Goal: Transaction & Acquisition: Purchase product/service

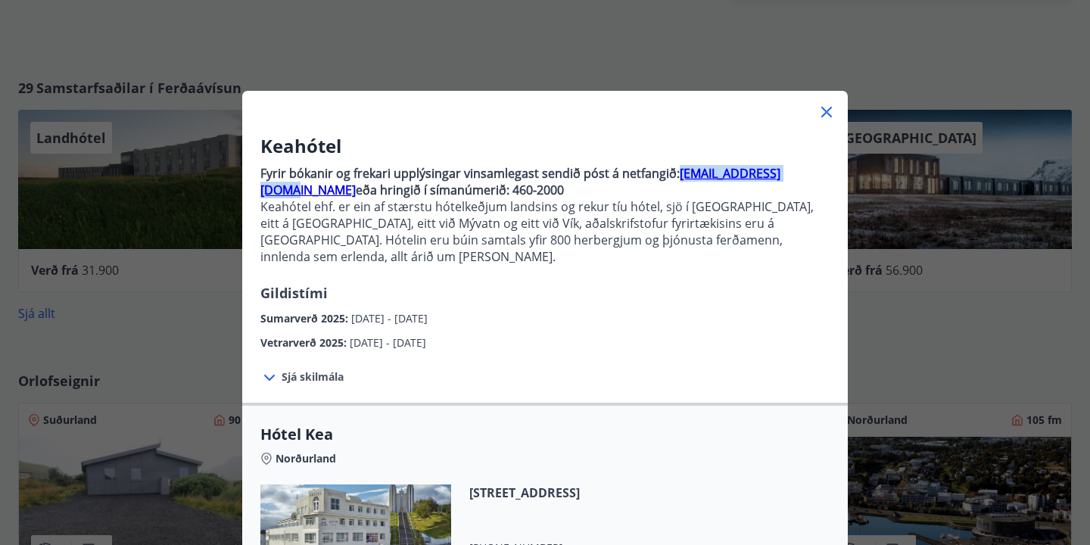
scroll to position [25, 0]
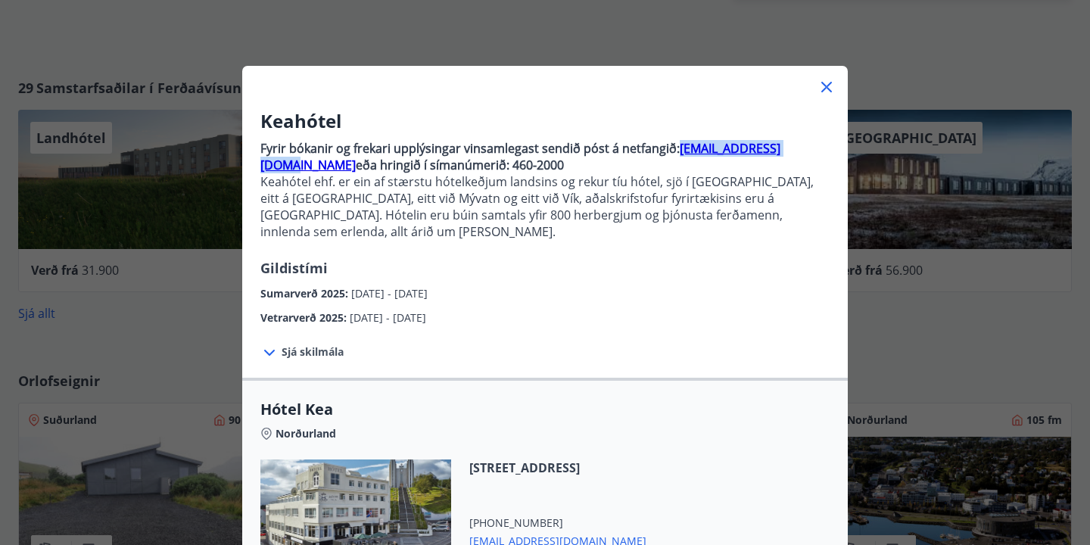
click at [822, 89] on icon at bounding box center [827, 87] width 18 height 18
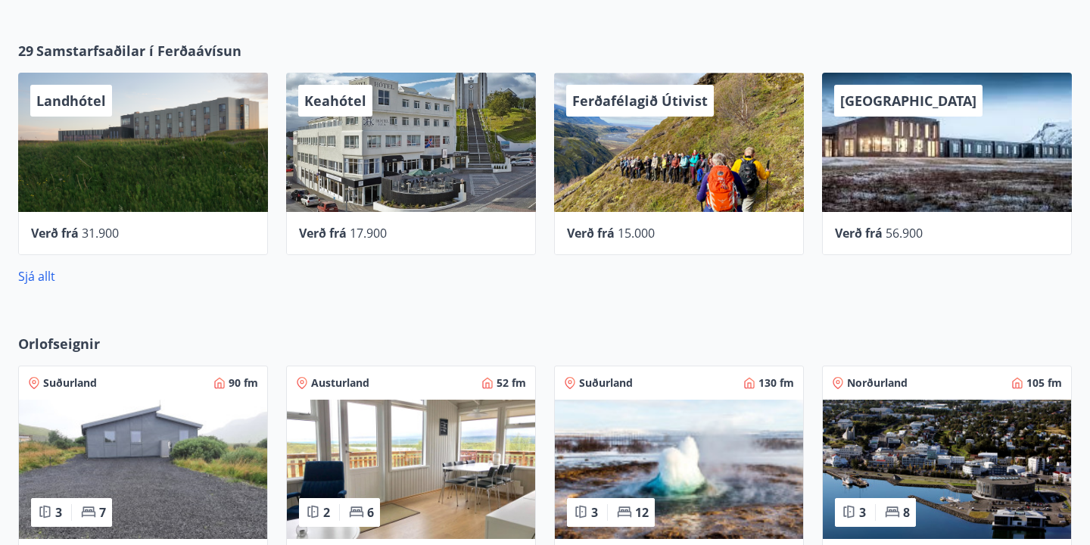
scroll to position [672, 0]
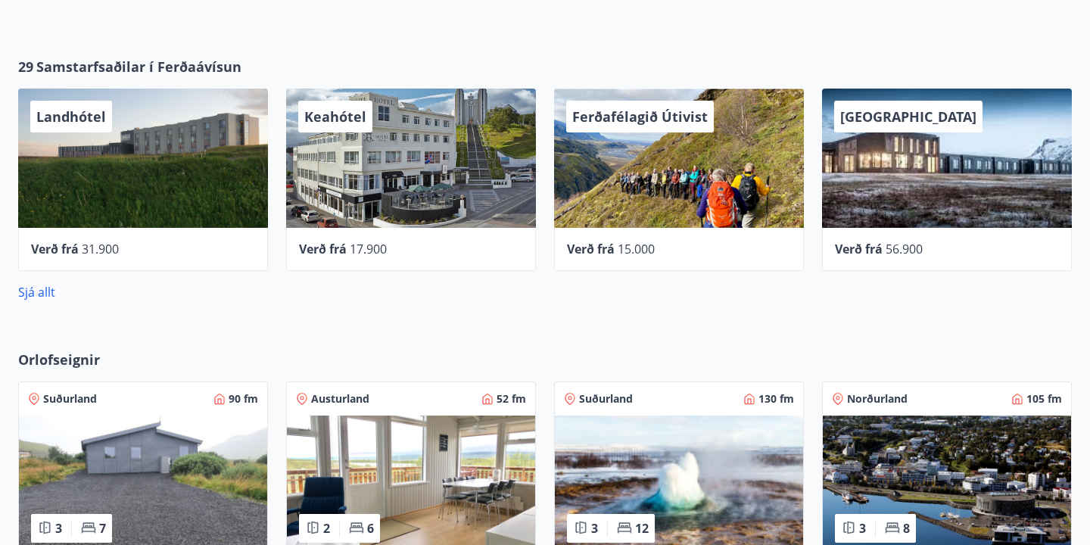
click at [326, 150] on div "Keahótel" at bounding box center [411, 158] width 250 height 139
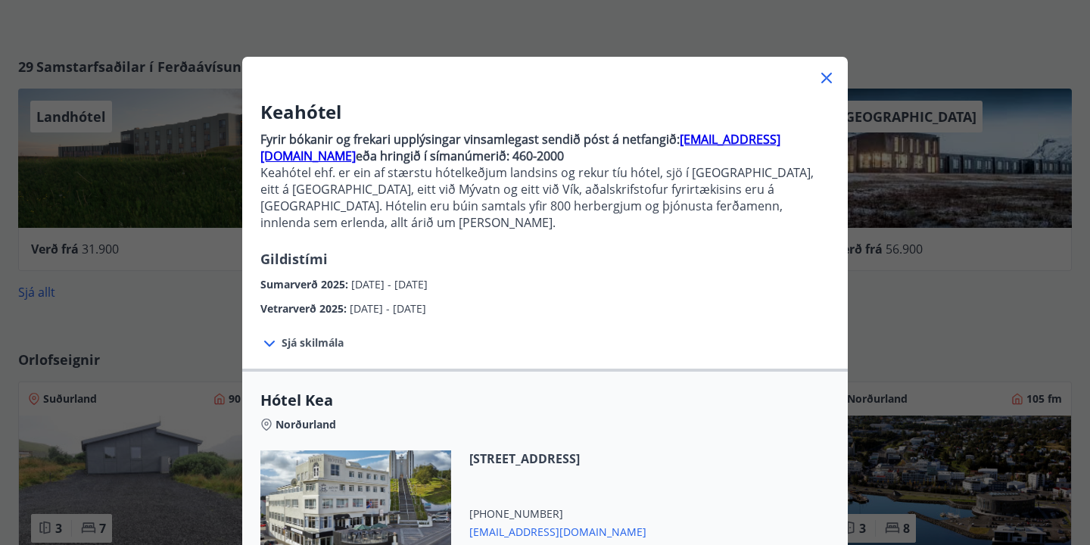
scroll to position [21, 0]
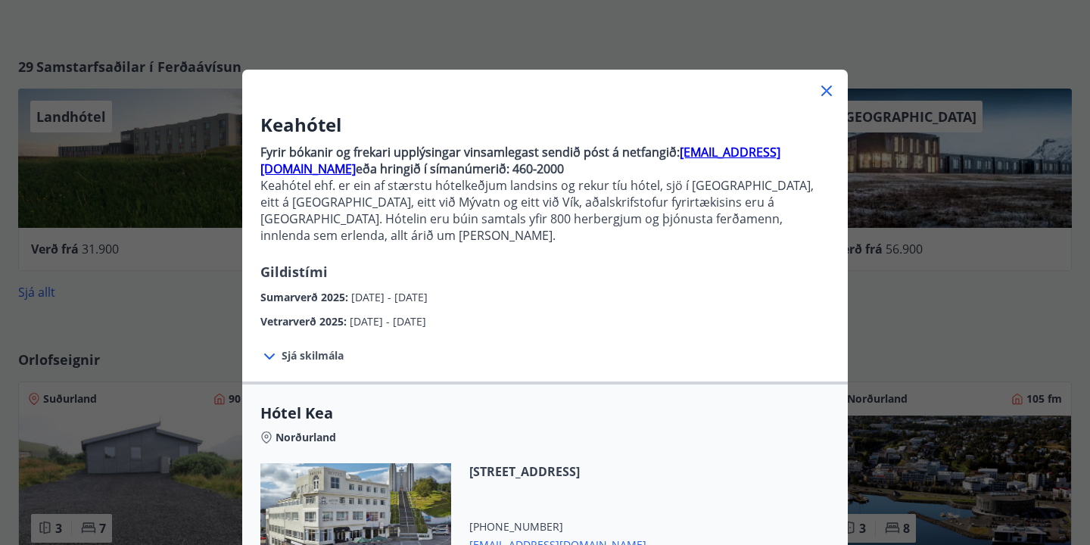
click at [824, 93] on icon at bounding box center [827, 91] width 18 height 18
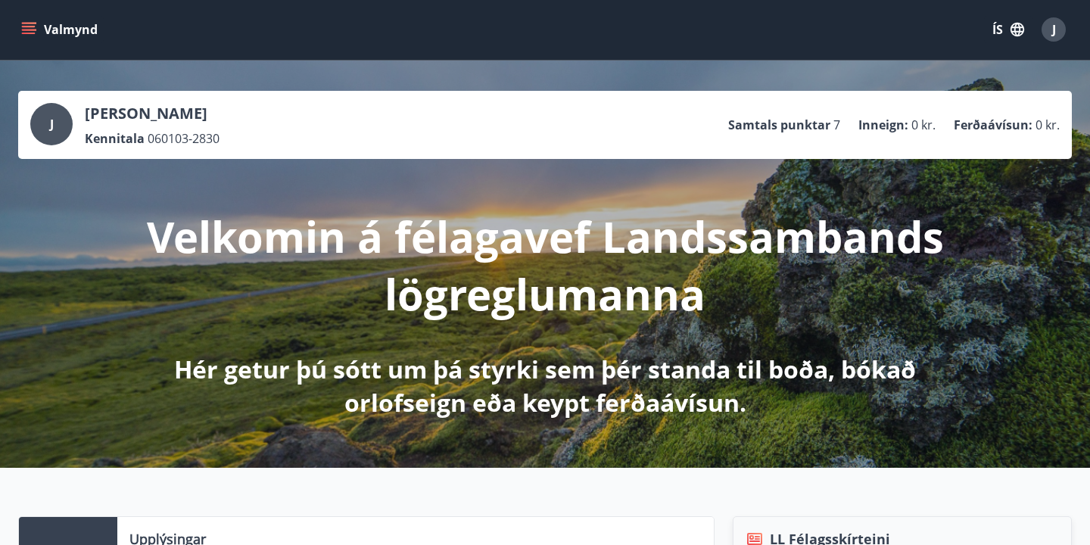
scroll to position [0, 0]
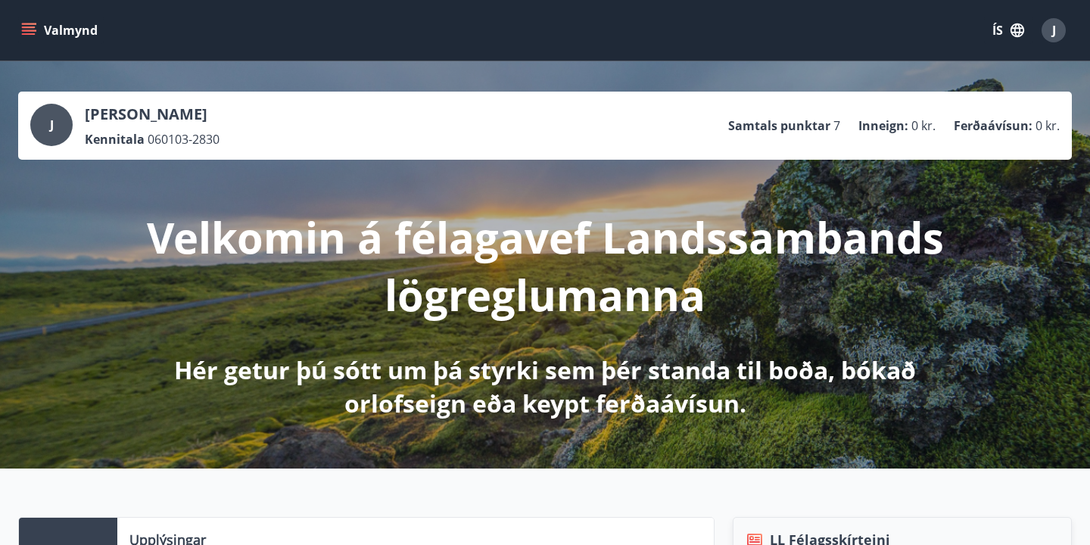
click at [31, 27] on icon "menu" at bounding box center [29, 27] width 14 height 2
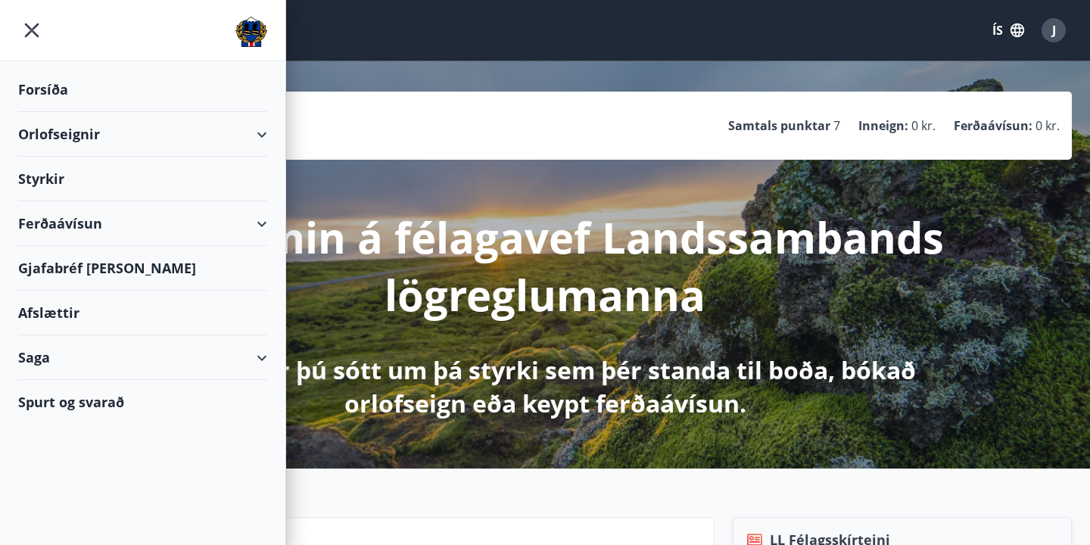
click at [83, 228] on div "Ferðaávísun" at bounding box center [142, 223] width 249 height 45
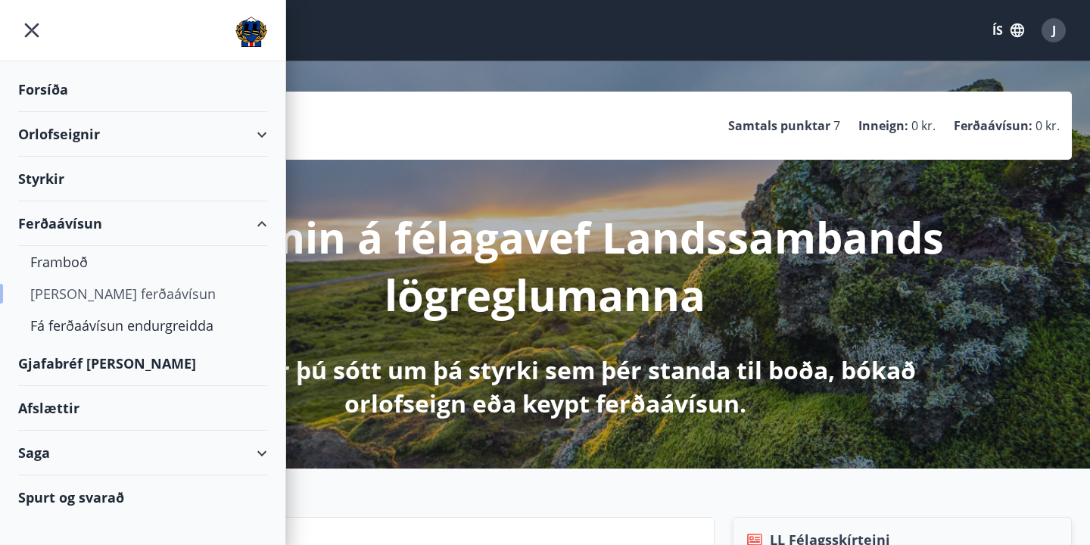
click at [86, 300] on div "[PERSON_NAME] ferðaávísun" at bounding box center [142, 294] width 225 height 32
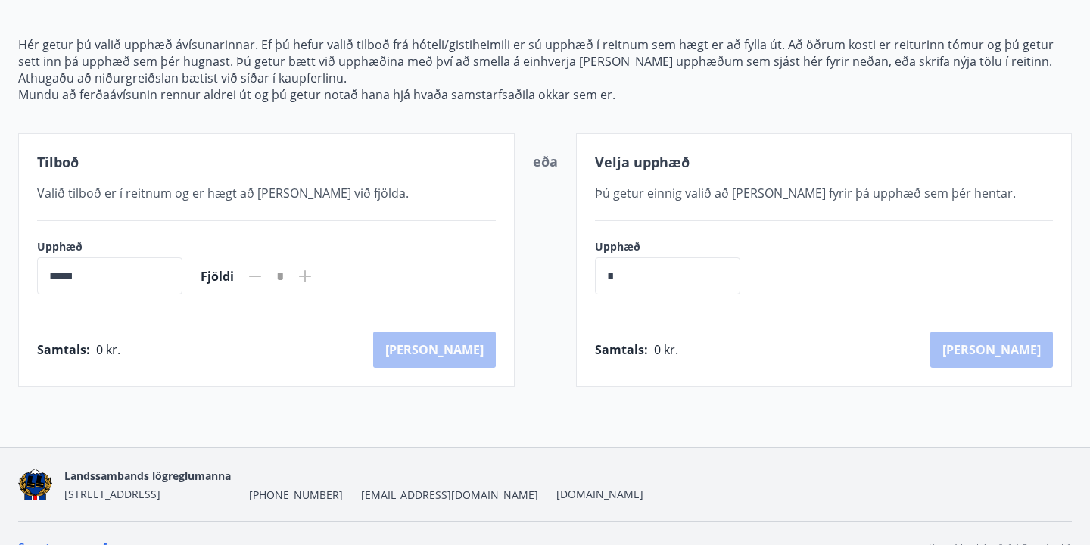
scroll to position [182, 0]
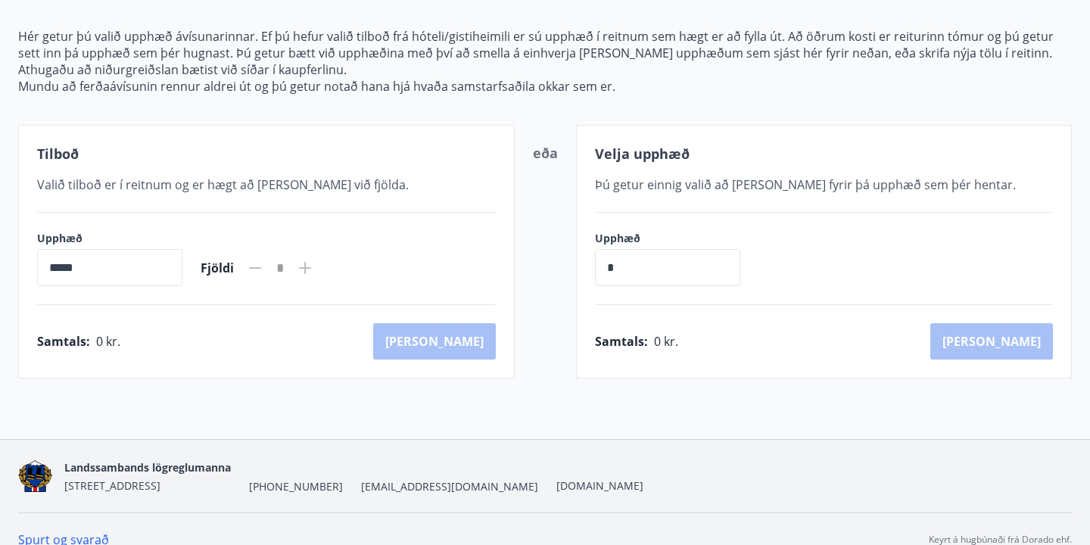
click at [111, 279] on input "*****" at bounding box center [109, 267] width 145 height 37
click at [76, 271] on input "*****" at bounding box center [109, 267] width 145 height 37
click at [55, 268] on input "*****" at bounding box center [109, 267] width 145 height 37
click at [618, 276] on input "*" at bounding box center [667, 267] width 145 height 37
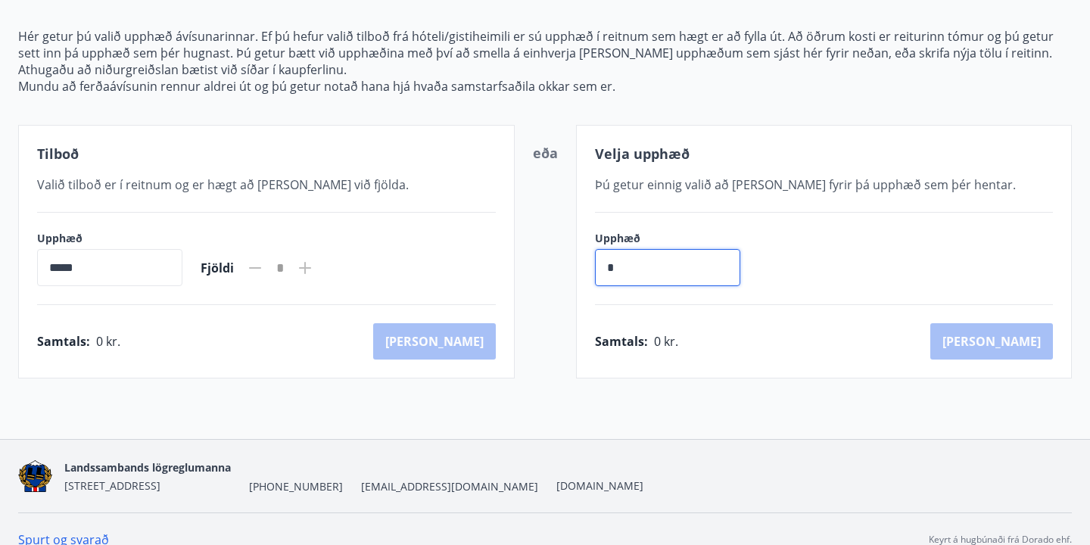
click at [311, 266] on icon at bounding box center [305, 268] width 18 height 18
click at [311, 268] on icon at bounding box center [305, 268] width 12 height 12
click at [626, 269] on input "*" at bounding box center [667, 267] width 145 height 37
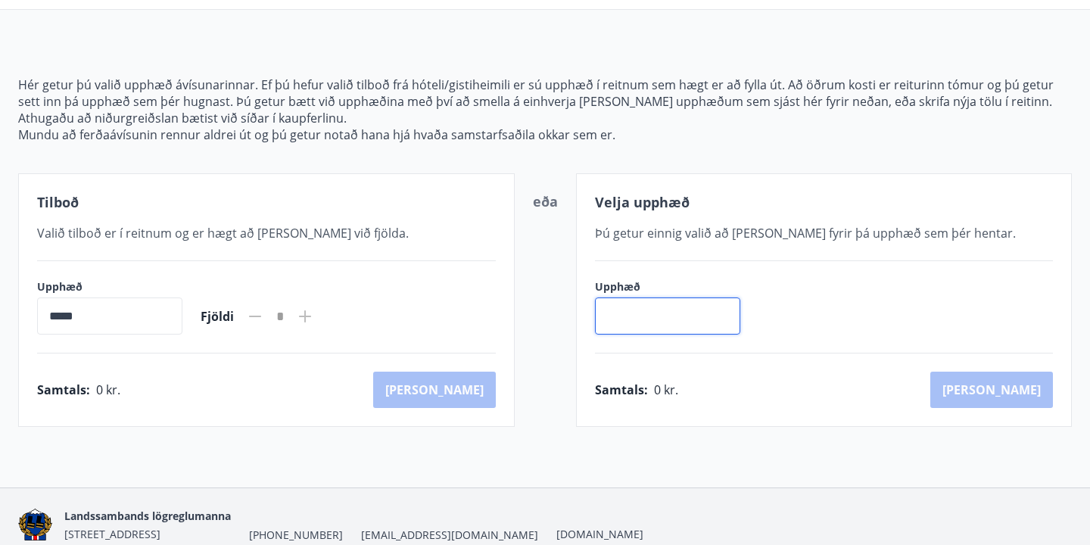
click at [109, 322] on input "*****" at bounding box center [109, 316] width 145 height 37
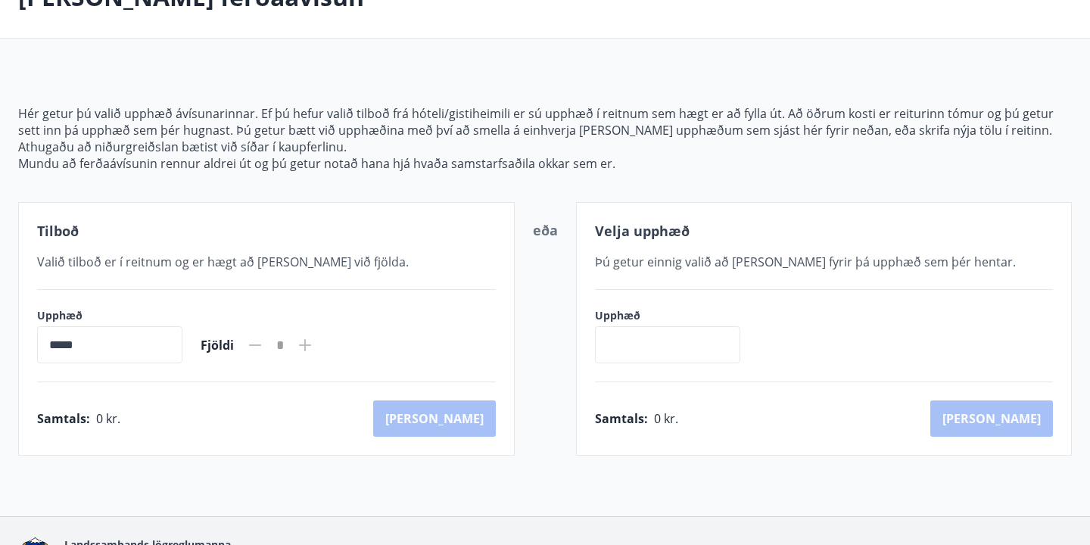
scroll to position [108, 0]
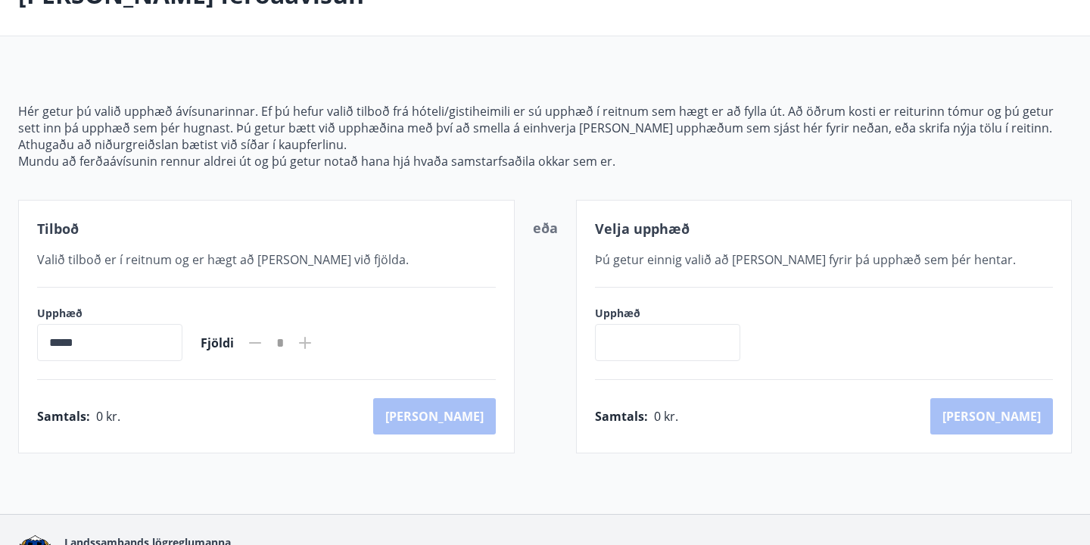
click at [313, 340] on icon at bounding box center [305, 343] width 18 height 18
click at [314, 340] on icon at bounding box center [305, 343] width 18 height 18
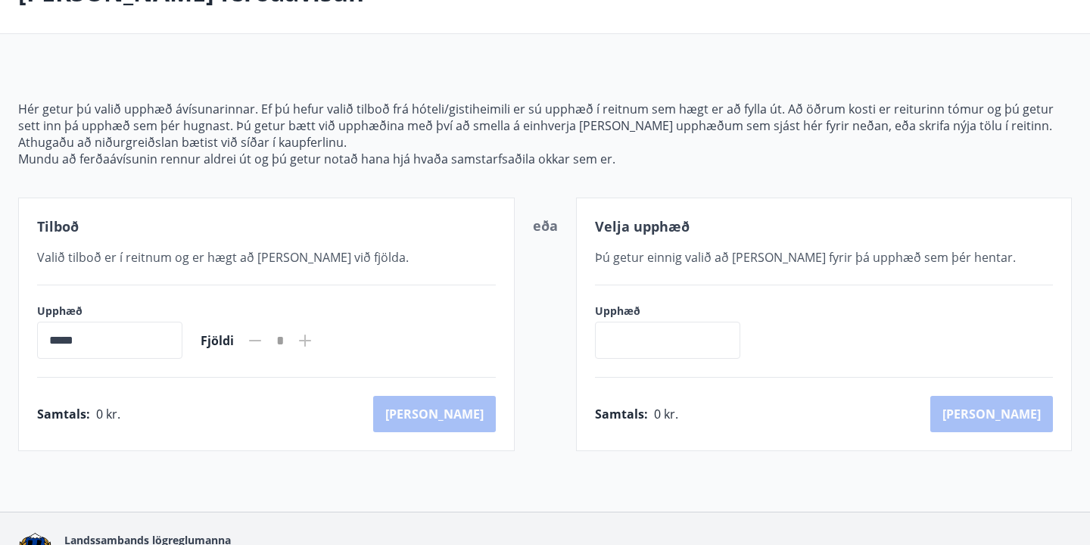
scroll to position [117, 0]
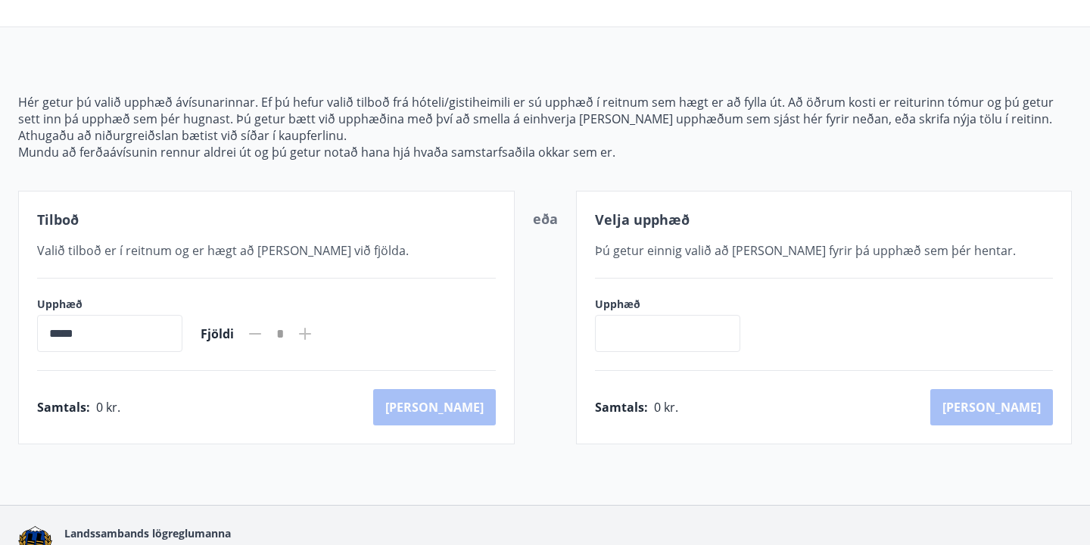
click at [311, 334] on icon at bounding box center [305, 334] width 12 height 12
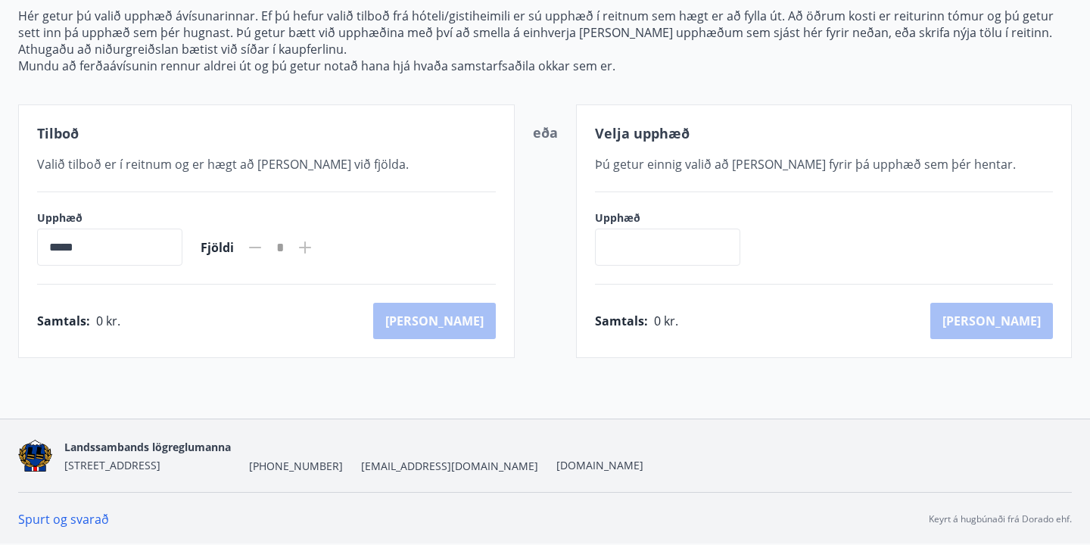
click at [620, 249] on input "text" at bounding box center [667, 247] width 145 height 37
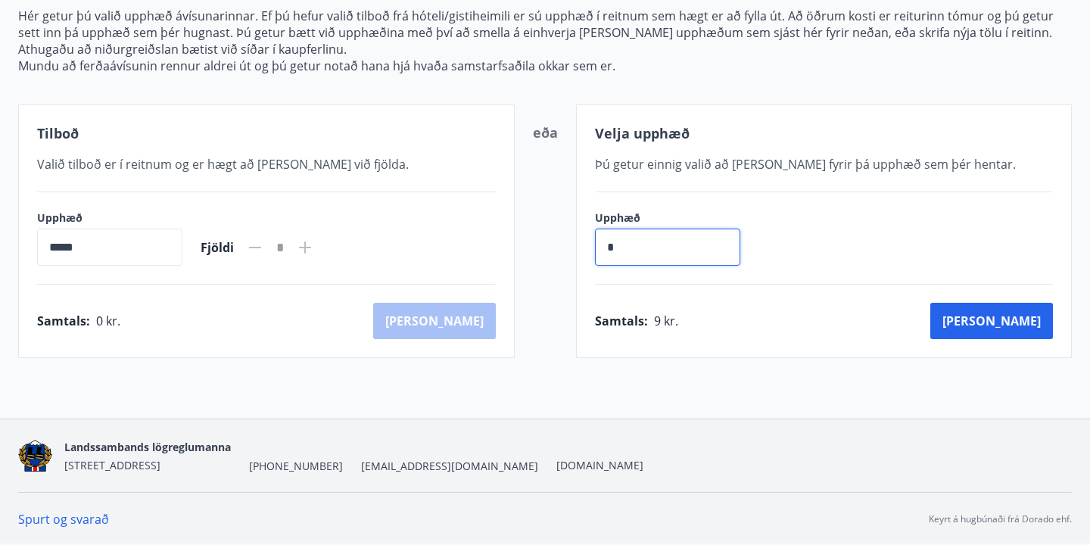
type input "*"
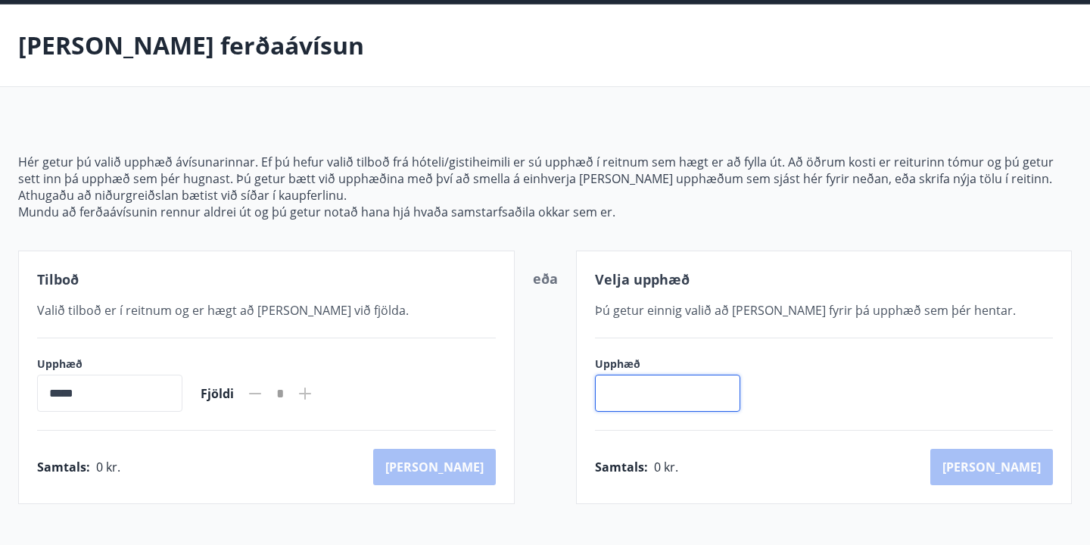
scroll to position [0, 0]
